Goal: Task Accomplishment & Management: Manage account settings

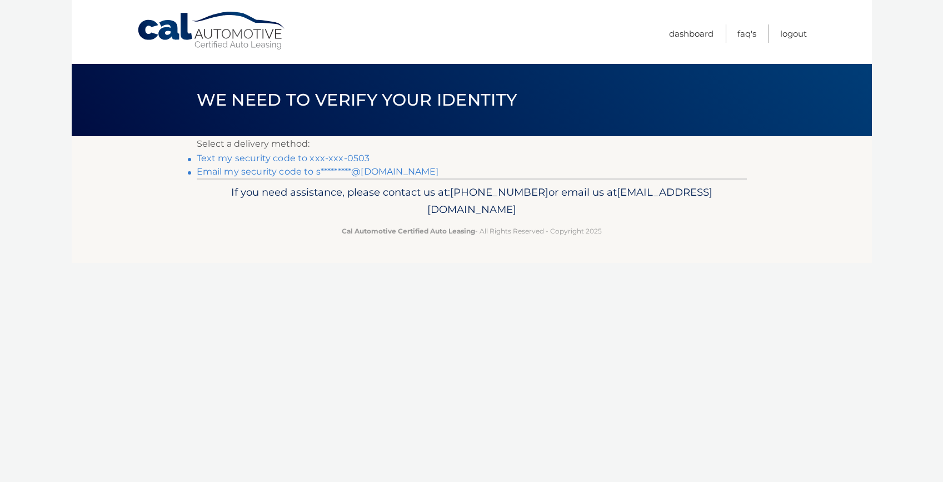
click at [360, 156] on link "Text my security code to xxx-xxx-0503" at bounding box center [283, 158] width 173 height 11
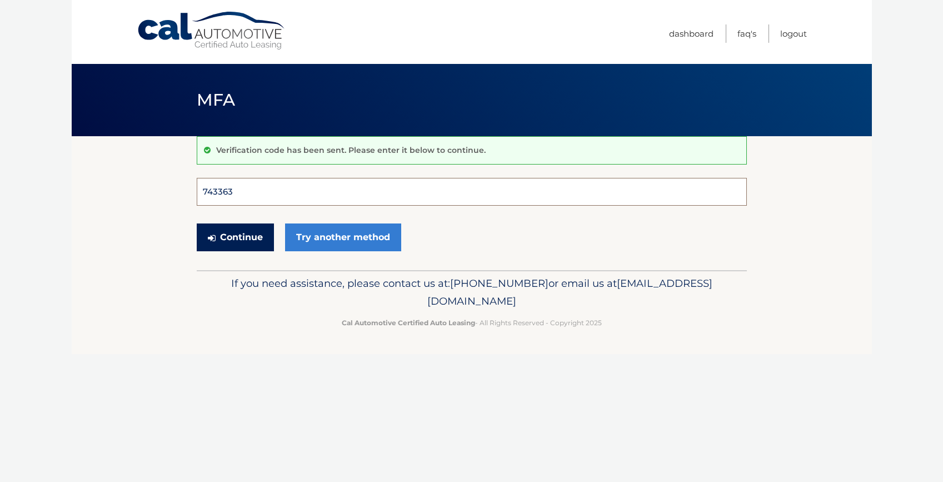
type input "743363"
click at [235, 237] on button "Continue" at bounding box center [235, 237] width 77 height 28
click at [256, 242] on button "Continue" at bounding box center [235, 237] width 77 height 28
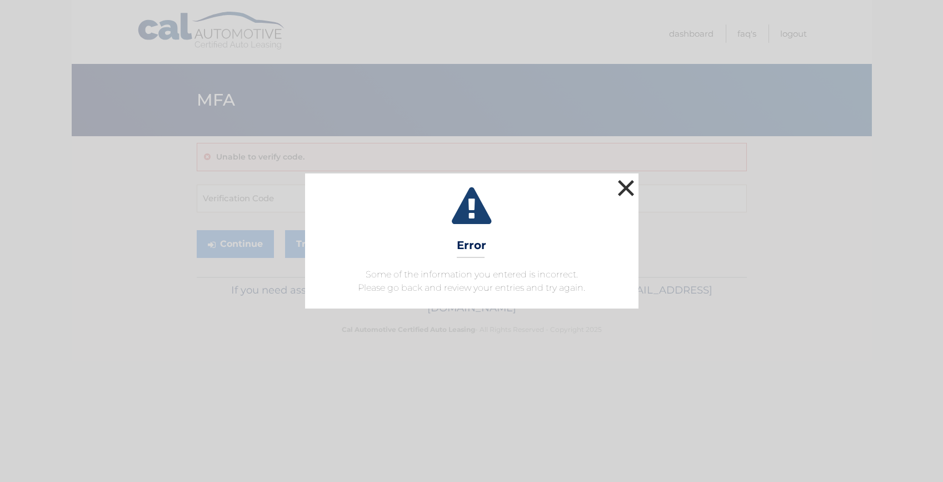
click at [624, 184] on button "×" at bounding box center [626, 188] width 22 height 22
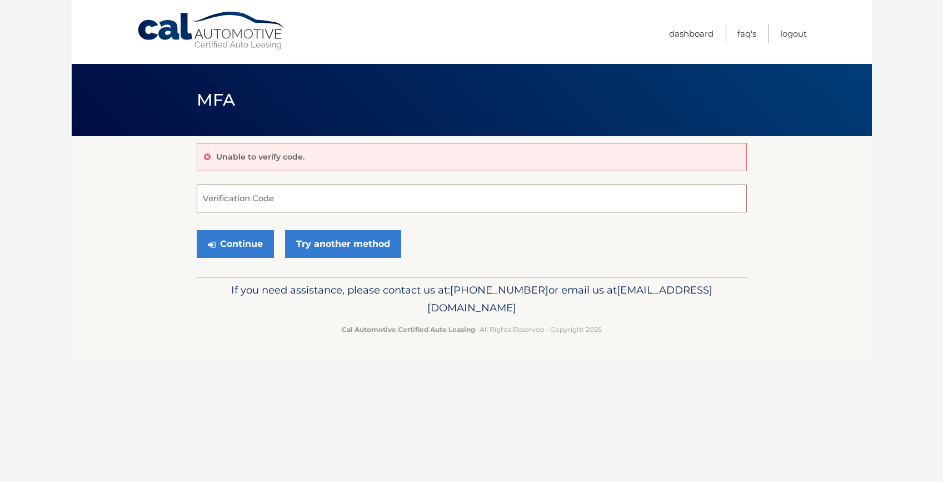
click at [273, 197] on input "Verification Code" at bounding box center [472, 199] width 550 height 28
click at [343, 249] on link "Try another method" at bounding box center [343, 244] width 116 height 28
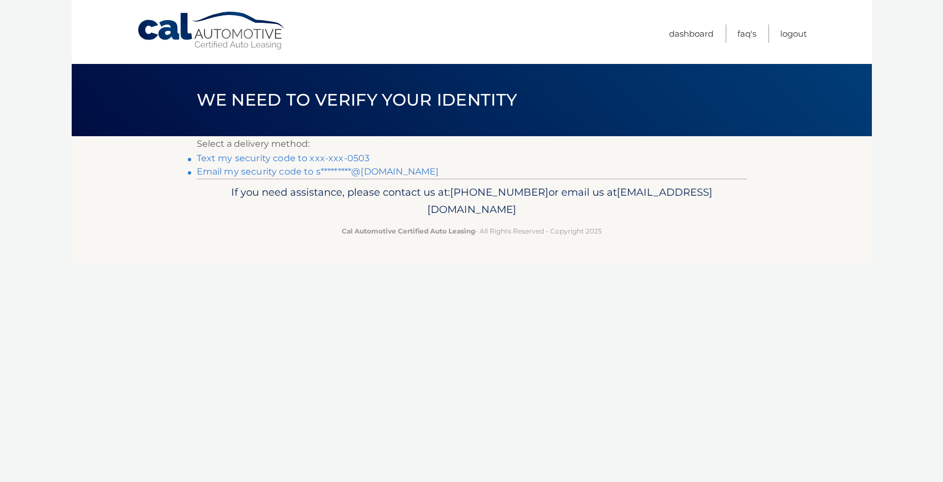
click at [288, 157] on link "Text my security code to xxx-xxx-0503" at bounding box center [283, 158] width 173 height 11
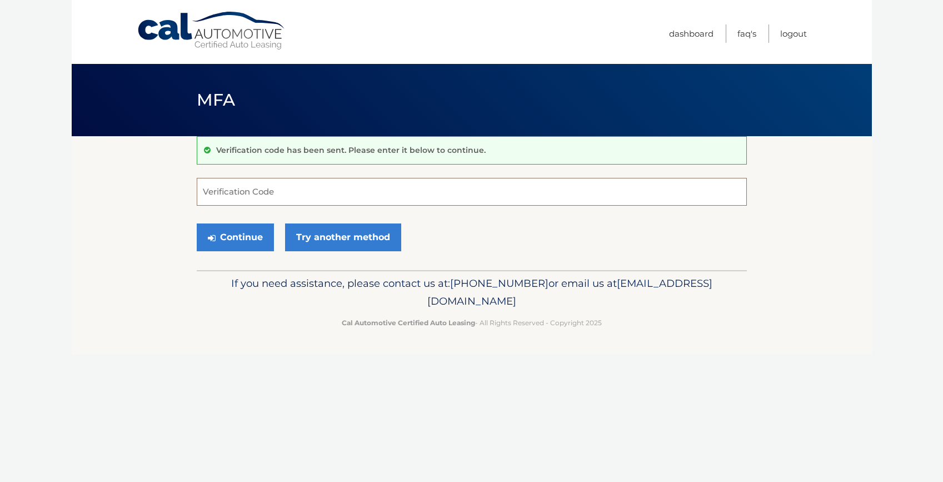
click at [282, 193] on input "Verification Code" at bounding box center [472, 192] width 550 height 28
type input "508783"
click at [235, 237] on button "Continue" at bounding box center [235, 237] width 77 height 28
click at [258, 240] on button "Continue" at bounding box center [235, 237] width 77 height 28
click at [687, 31] on link "Dashboard" at bounding box center [691, 33] width 44 height 18
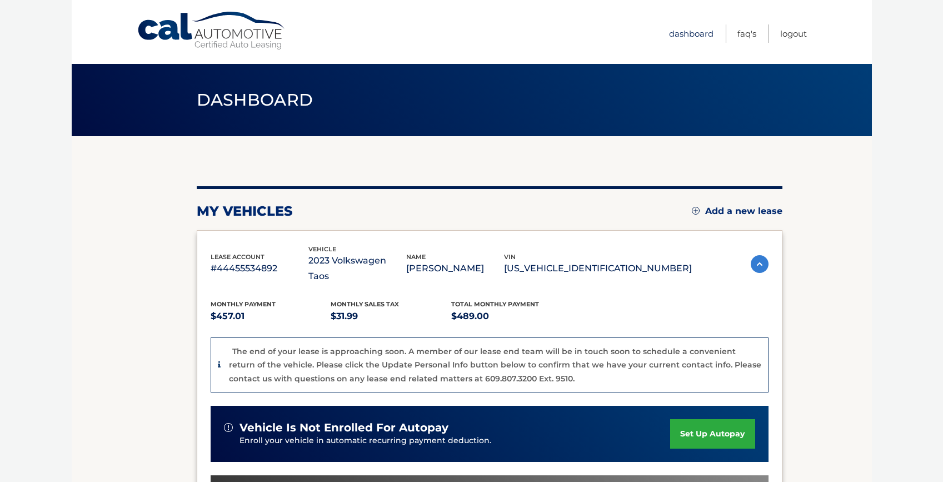
click at [687, 36] on link "Dashboard" at bounding box center [691, 33] width 44 height 18
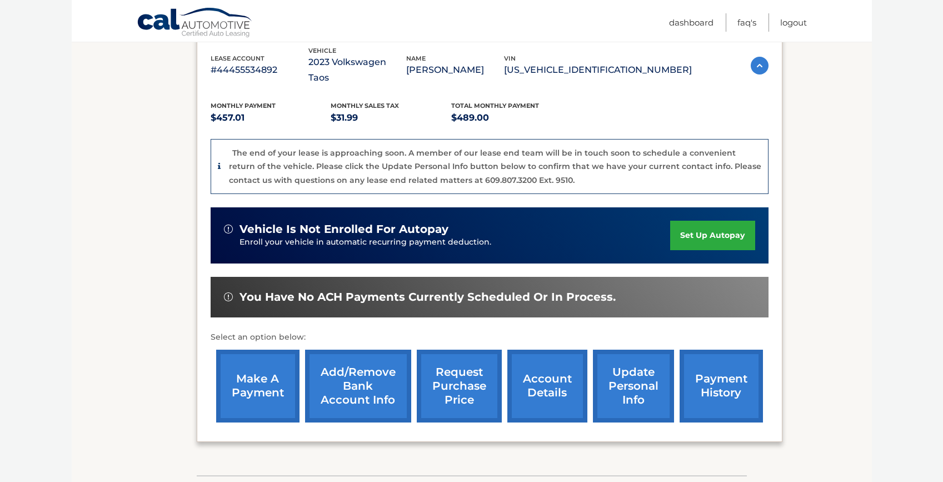
scroll to position [227, 0]
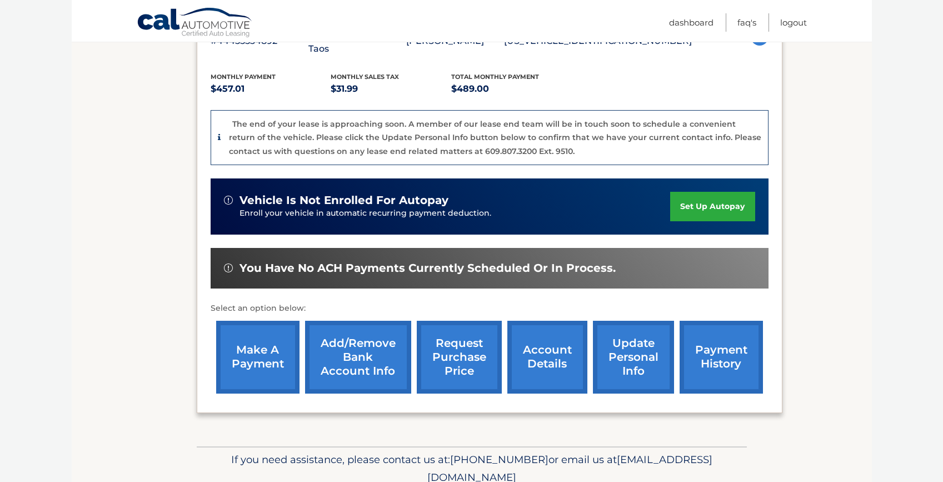
click at [257, 354] on link "make a payment" at bounding box center [257, 357] width 83 height 73
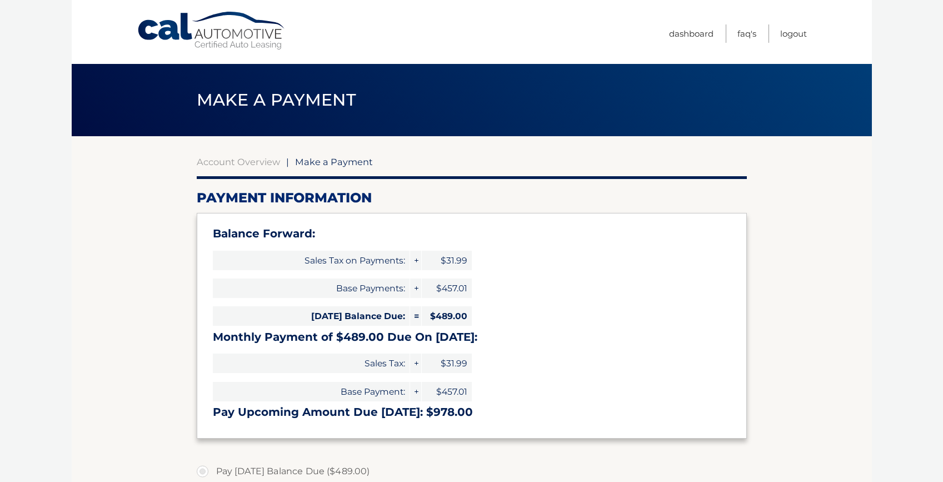
select select "YTFhYjhkNzQtYmIyNS00N2NkLWJhODMtYWU1M2QxNDJkMjM0"
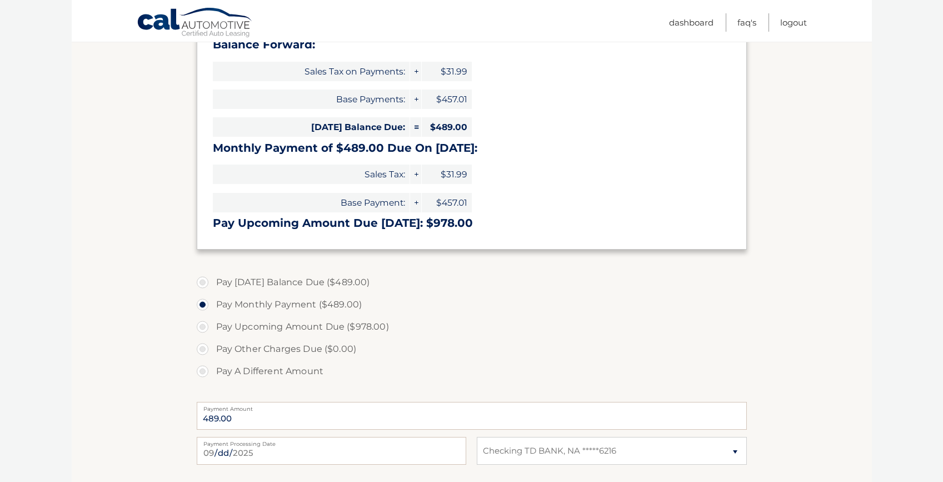
scroll to position [190, 0]
click at [309, 301] on label "Pay Monthly Payment ($489.00)" at bounding box center [472, 303] width 550 height 22
click at [212, 301] on input "Pay Monthly Payment ($489.00)" at bounding box center [206, 301] width 11 height 18
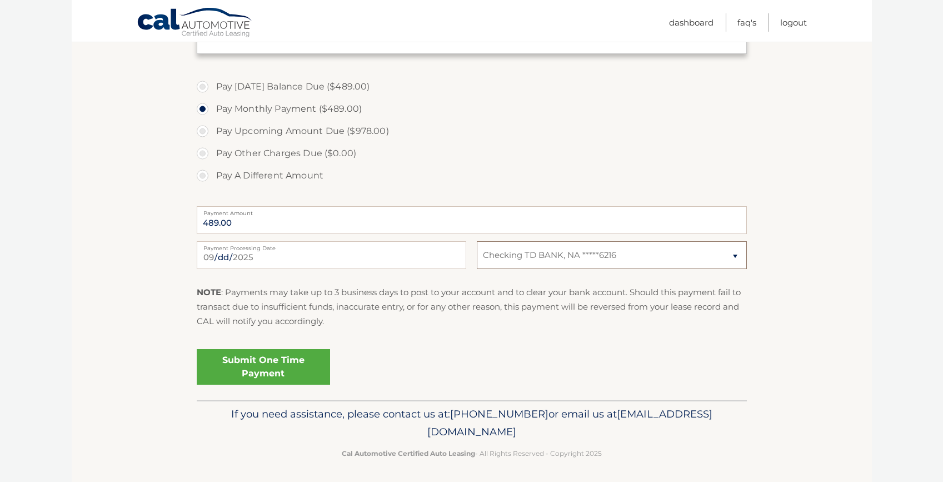
scroll to position [384, 0]
click at [262, 363] on link "Submit One Time Payment" at bounding box center [263, 368] width 133 height 36
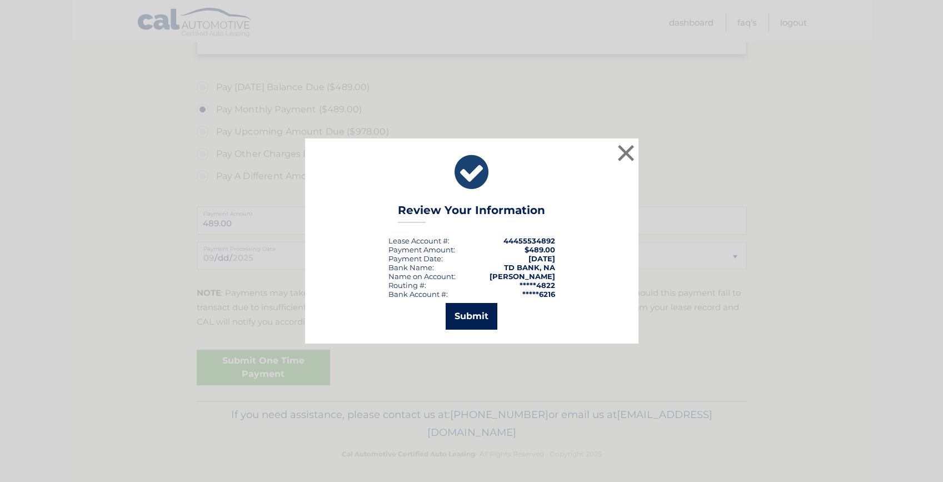
click at [488, 315] on button "Submit" at bounding box center [472, 316] width 52 height 27
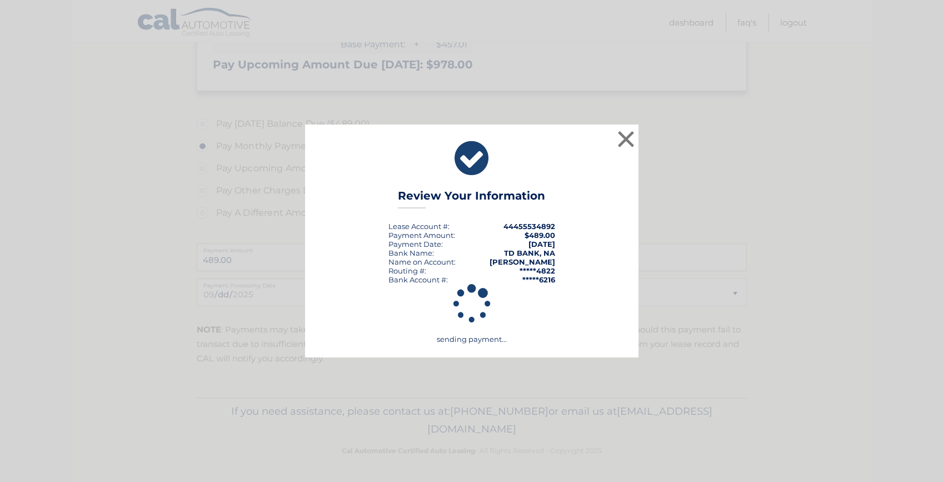
scroll to position [344, 0]
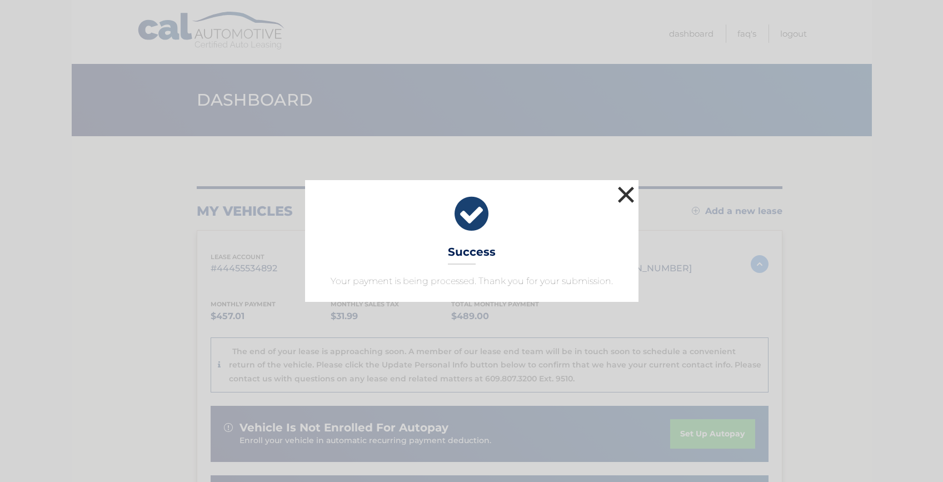
click at [624, 192] on button "×" at bounding box center [626, 194] width 22 height 22
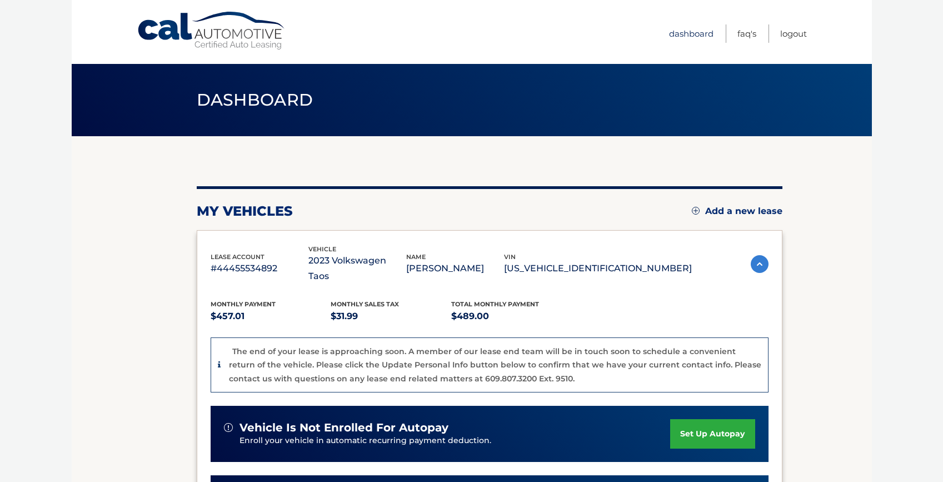
click at [683, 28] on link "Dashboard" at bounding box center [691, 33] width 44 height 18
click at [399, 0] on html "Cal Automotive Menu Dashboard FAQ's Logout" at bounding box center [471, 241] width 943 height 482
click at [431, 197] on div "my vehicles Add a new lease lease account #44455534892 vehicle 2023 Volkswagen …" at bounding box center [490, 423] width 586 height 475
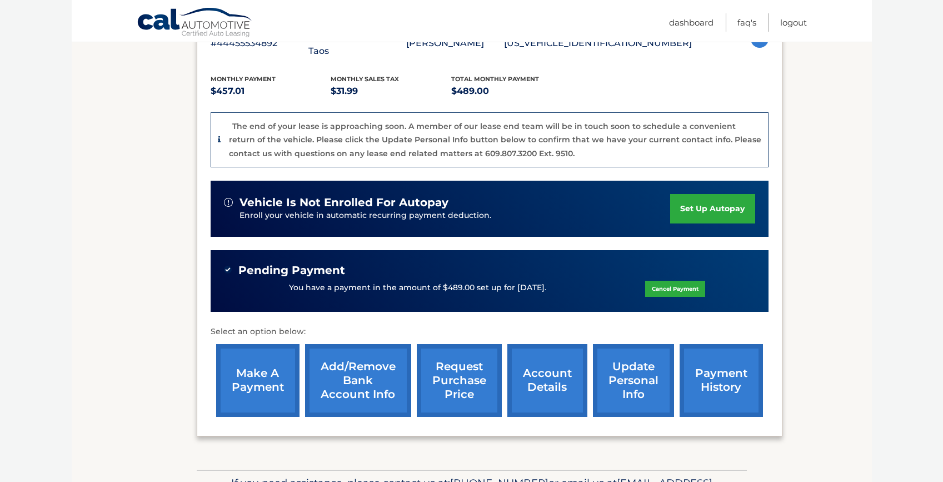
scroll to position [236, 0]
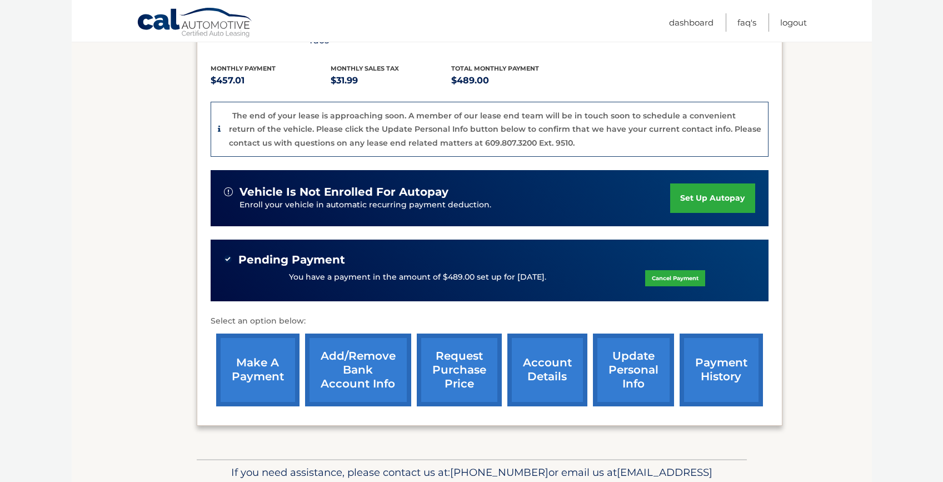
click at [574, 369] on link "account details" at bounding box center [547, 370] width 80 height 73
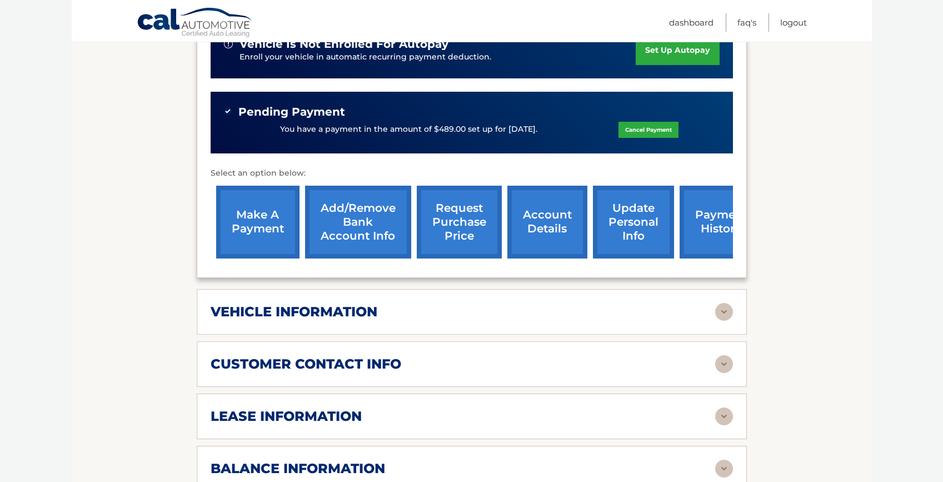
scroll to position [332, 0]
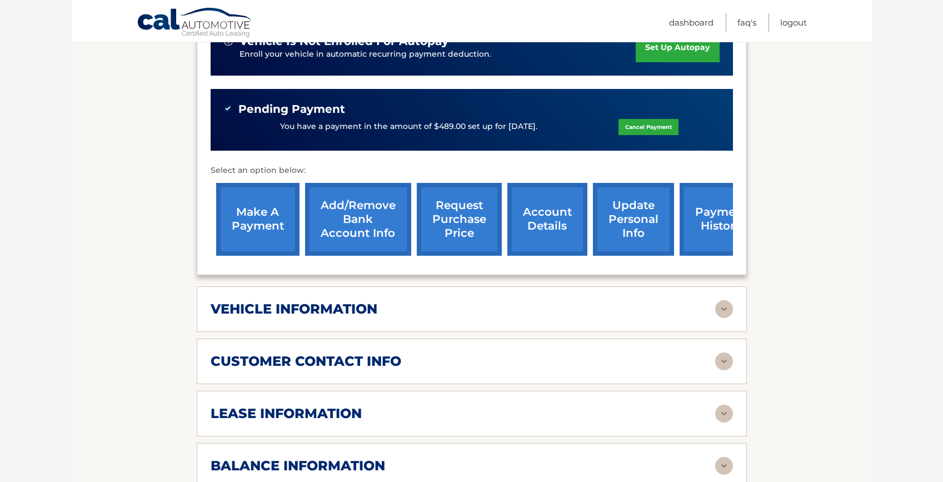
click at [559, 315] on div "vehicle information vehicle Year [DATE] vehicle make Volkswagen vehicle model T…" at bounding box center [472, 309] width 550 height 46
click at [720, 306] on img at bounding box center [724, 309] width 18 height 18
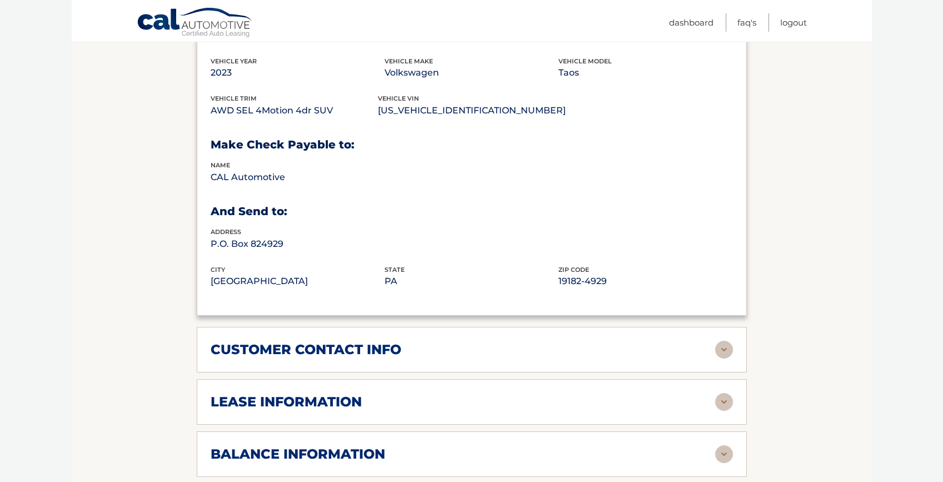
scroll to position [609, 0]
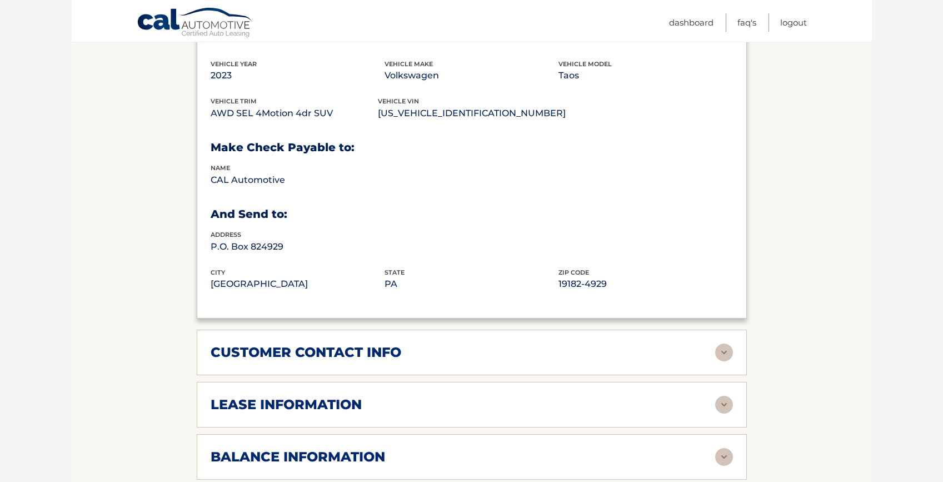
click at [415, 347] on div "customer contact info" at bounding box center [463, 352] width 505 height 17
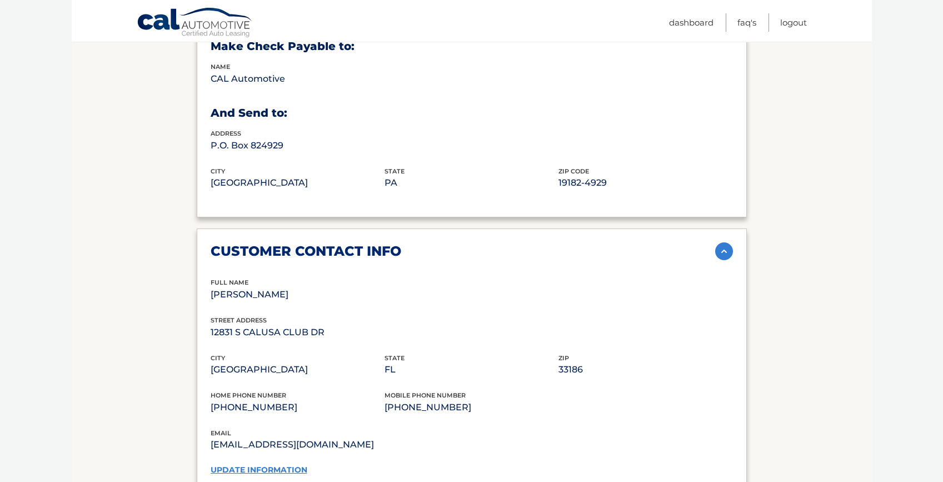
scroll to position [802, 0]
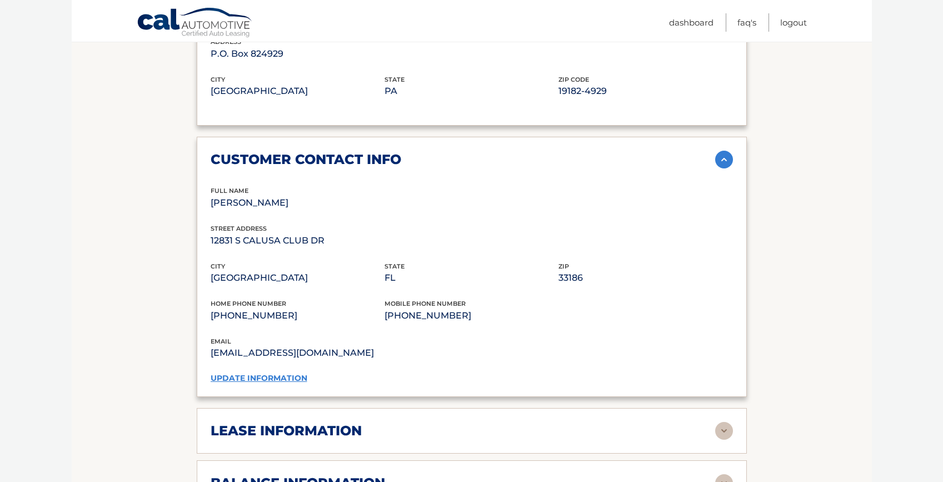
click at [266, 376] on link "update information" at bounding box center [259, 378] width 97 height 10
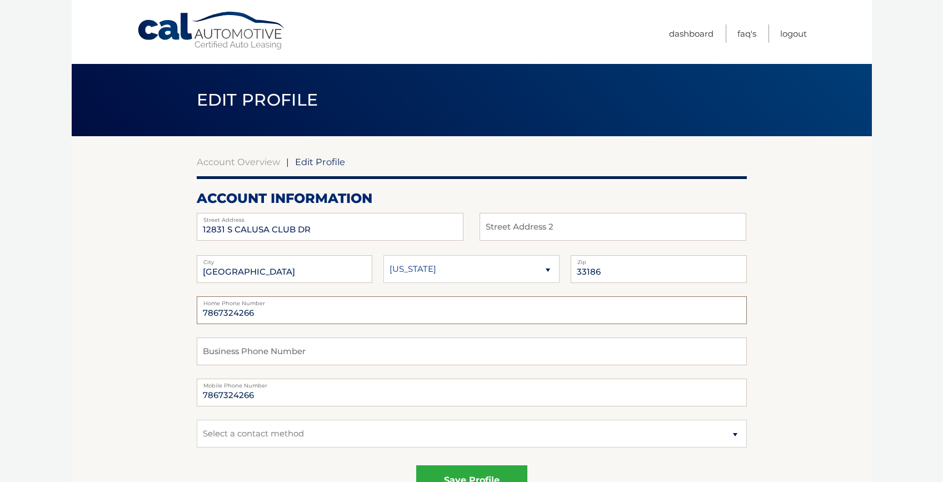
click at [286, 318] on input "7867324266" at bounding box center [472, 310] width 550 height 28
click at [244, 389] on input "7867324266" at bounding box center [472, 393] width 550 height 28
type input "3059040503"
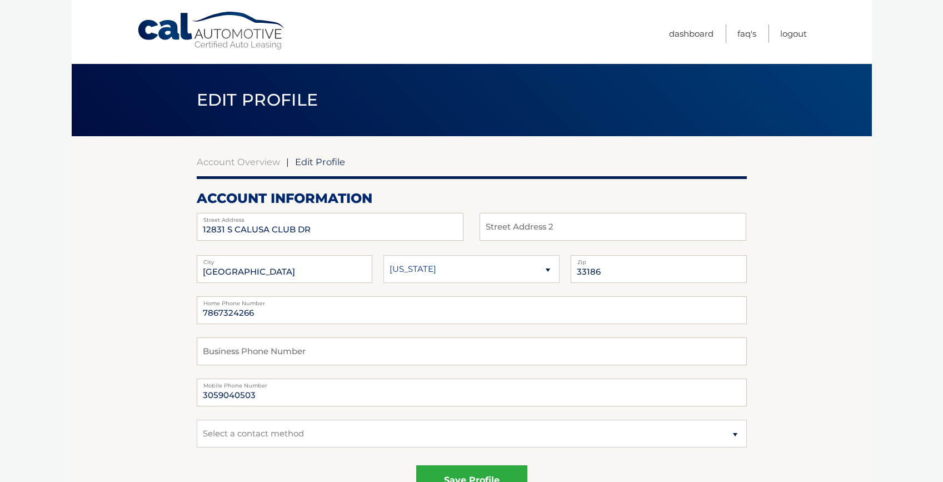
click at [238, 316] on input "7867324266" at bounding box center [472, 310] width 550 height 28
click at [250, 355] on input "text" at bounding box center [472, 351] width 550 height 28
paste input "7867324266"
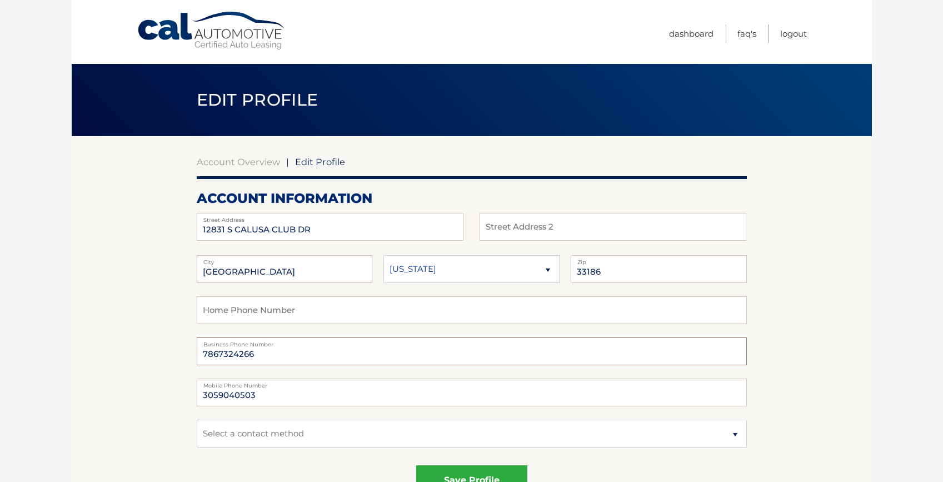
type input "7867324266"
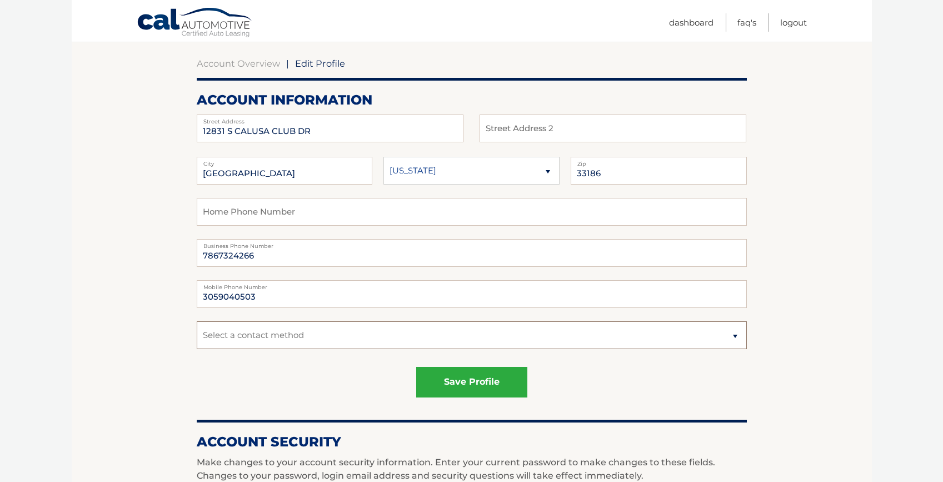
select select "1"
click at [439, 379] on button "save profile" at bounding box center [471, 382] width 111 height 31
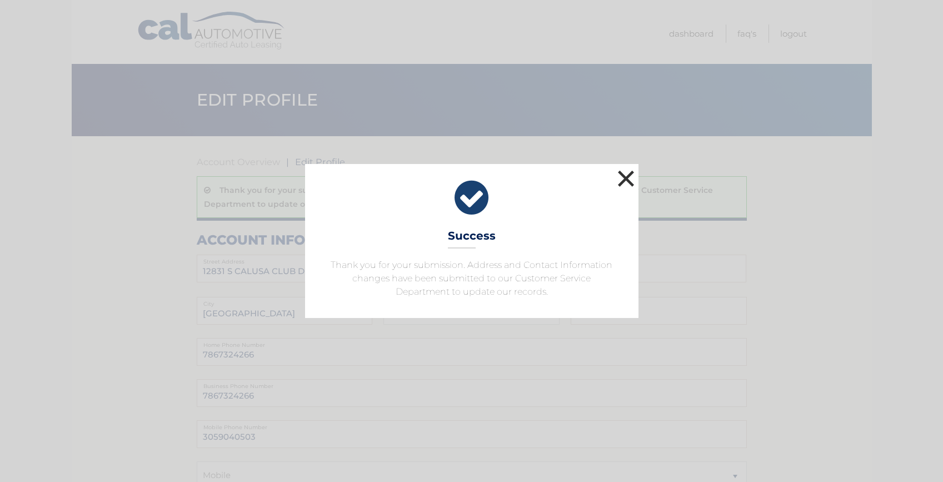
click at [623, 180] on button "×" at bounding box center [626, 178] width 22 height 22
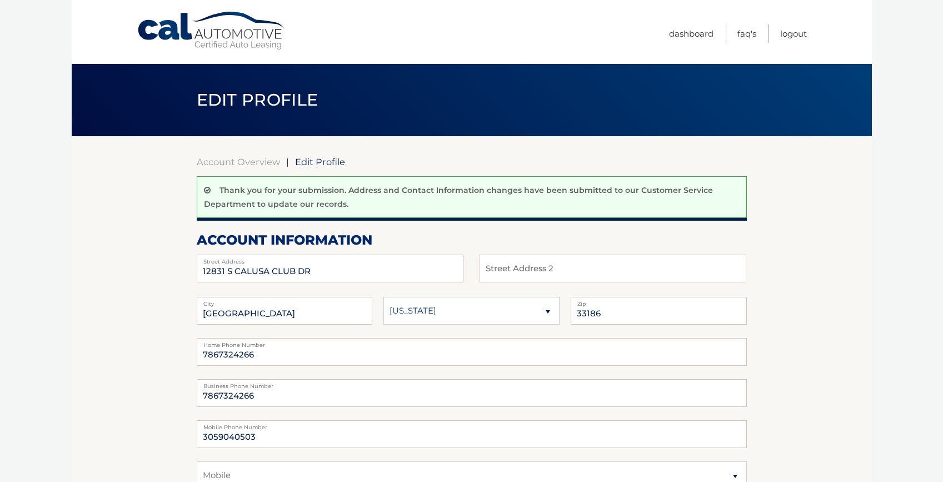
click at [212, 27] on link "Cal Automotive" at bounding box center [212, 30] width 150 height 39
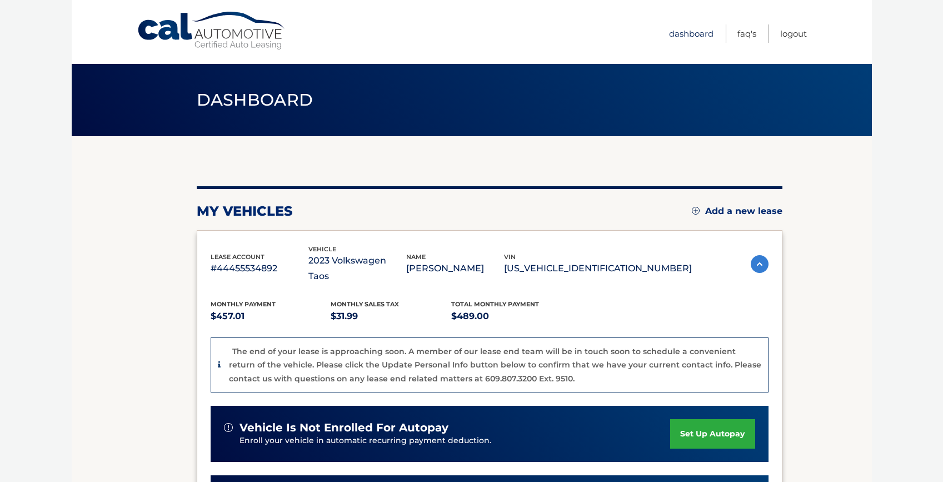
click at [690, 33] on link "Dashboard" at bounding box center [691, 33] width 44 height 18
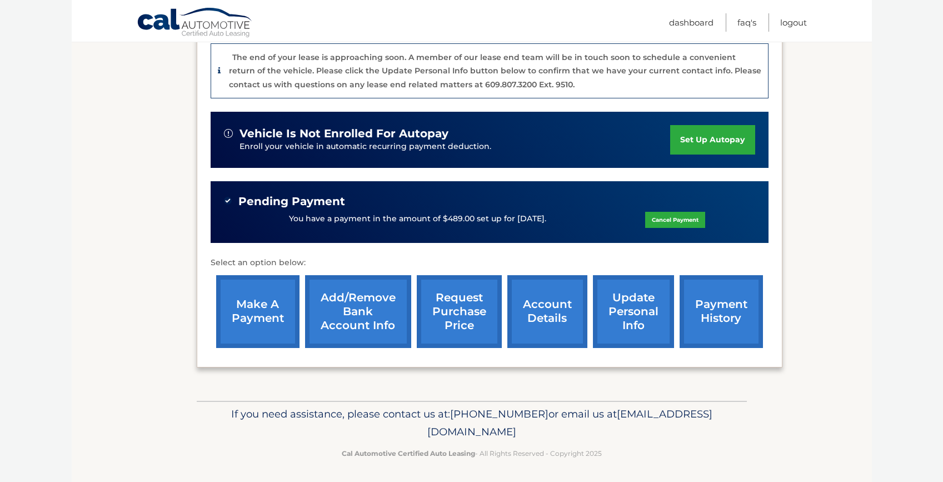
scroll to position [293, 0]
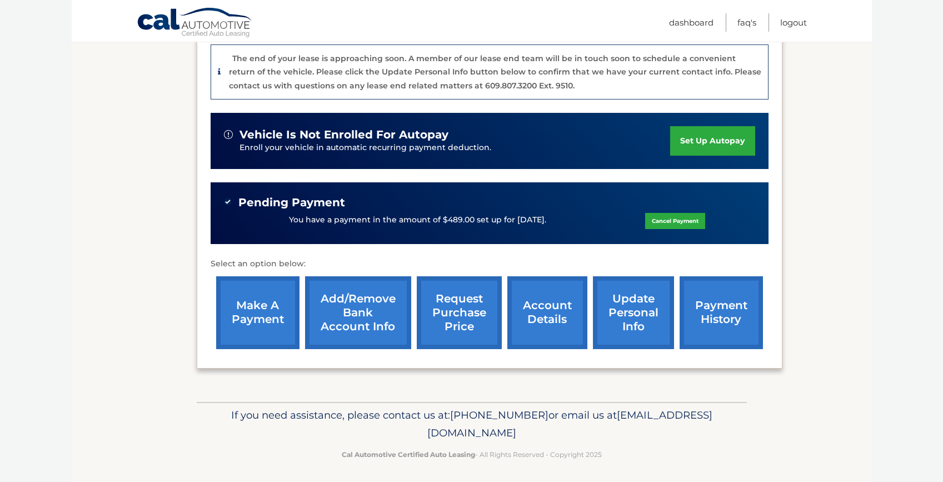
click at [708, 312] on link "payment history" at bounding box center [721, 312] width 83 height 73
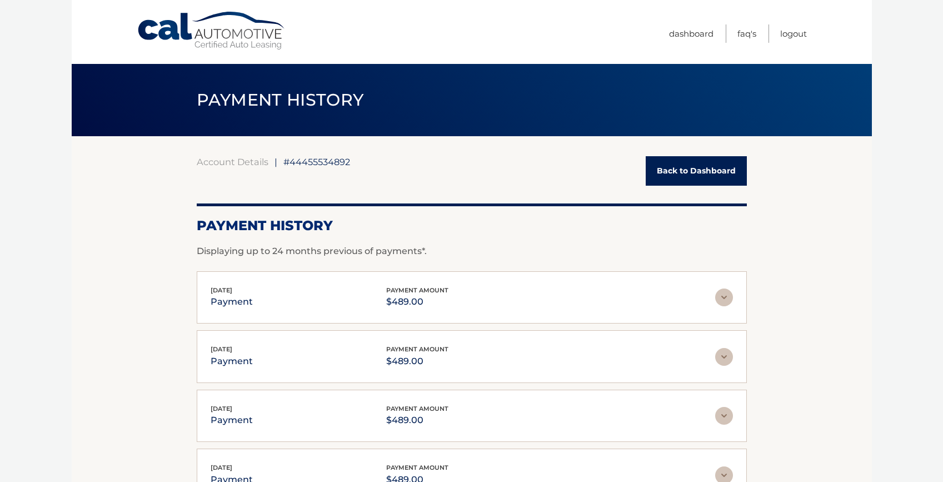
click at [664, 166] on link "Back to Dashboard" at bounding box center [696, 170] width 101 height 29
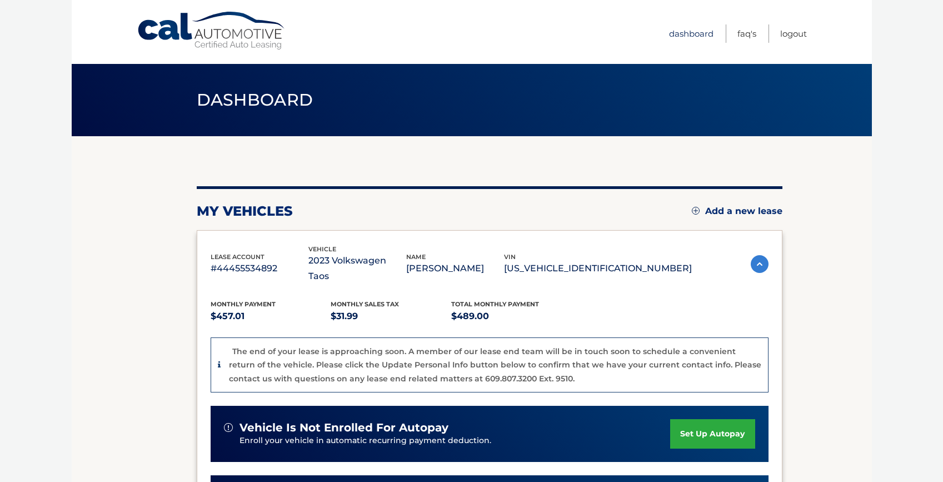
click at [687, 33] on link "Dashboard" at bounding box center [691, 33] width 44 height 18
click at [694, 34] on link "Dashboard" at bounding box center [691, 33] width 44 height 18
click at [782, 29] on link "Logout" at bounding box center [793, 33] width 27 height 18
